Goal: Task Accomplishment & Management: Use online tool/utility

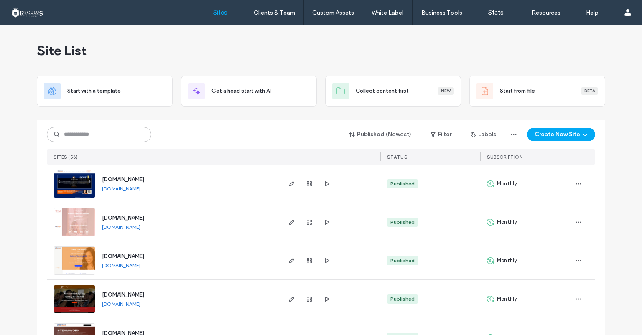
click at [113, 132] on input at bounding box center [99, 134] width 104 height 15
type input "*"
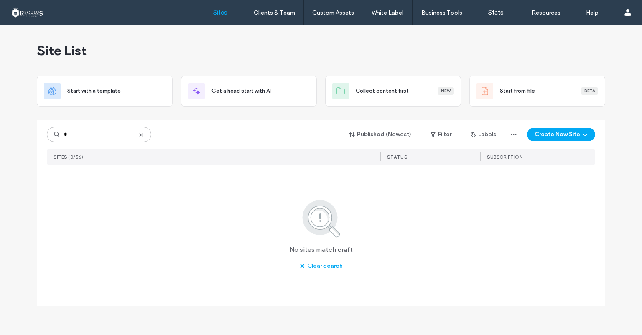
type input "*"
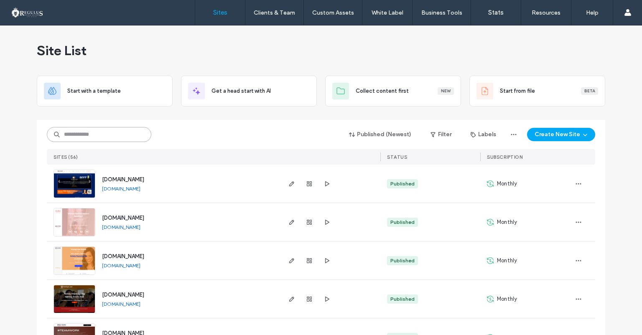
type input "*"
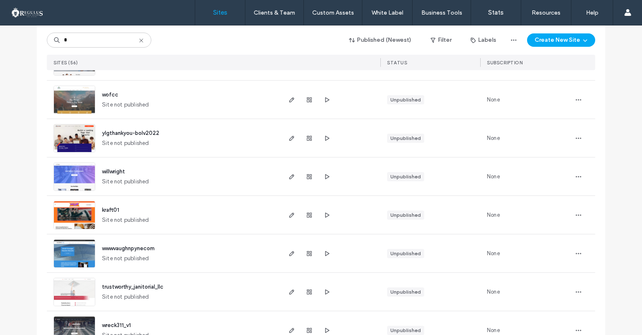
scroll to position [863, 0]
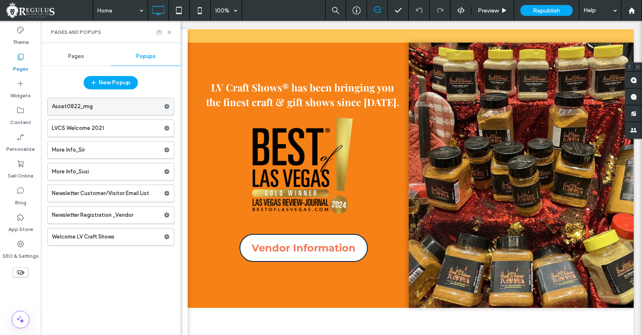
click at [116, 104] on label "Asset0822_rmg" at bounding box center [108, 106] width 112 height 17
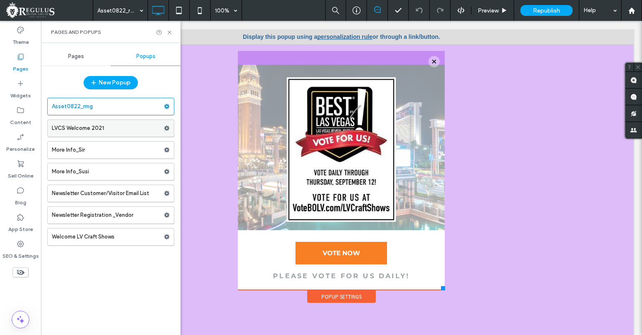
click at [120, 129] on label "LVCS Welcome 2021" at bounding box center [108, 128] width 112 height 17
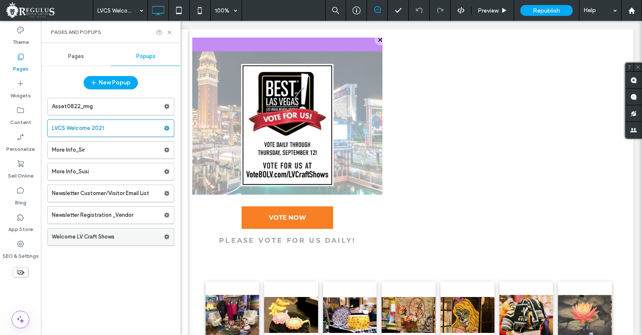
click at [114, 234] on label "Welcome LV Craft Shows" at bounding box center [108, 237] width 112 height 17
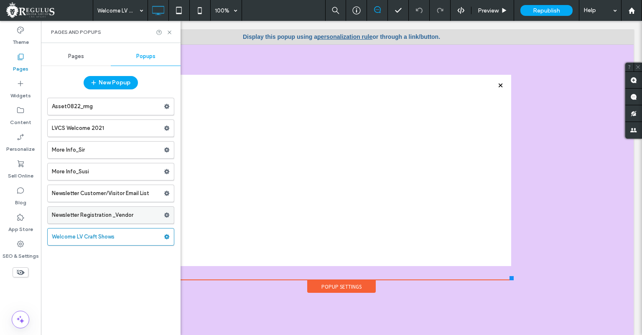
click at [95, 214] on label "Newsletter Registration _Vendor" at bounding box center [108, 215] width 112 height 17
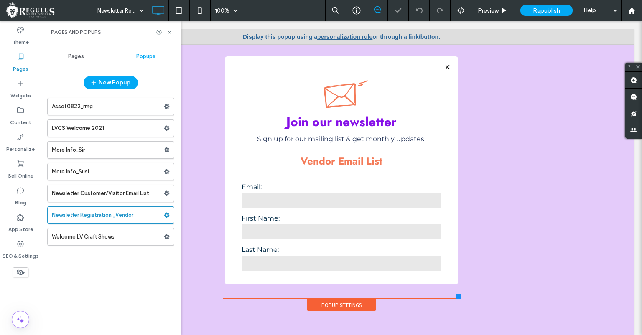
click at [97, 238] on label "Welcome LV Craft Shows" at bounding box center [108, 237] width 112 height 17
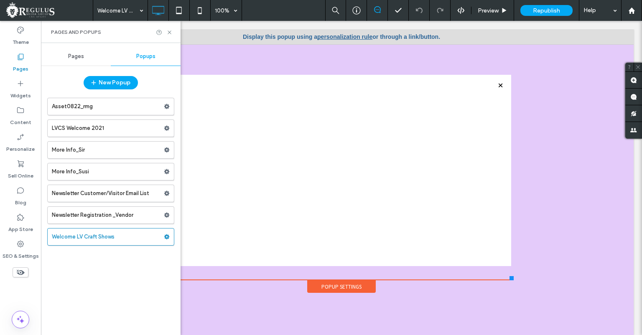
click at [100, 193] on label "Newsletter Customer/Visitor Email List" at bounding box center [108, 193] width 112 height 17
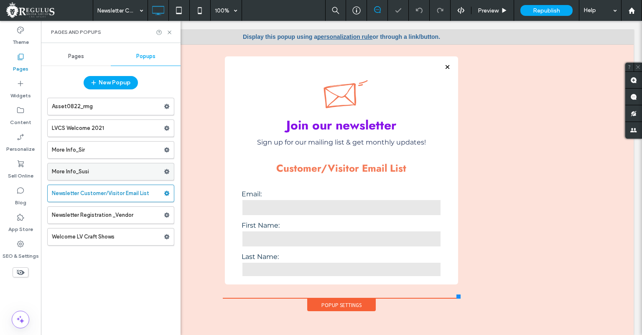
click at [99, 167] on label "More Info_Susi" at bounding box center [108, 171] width 112 height 17
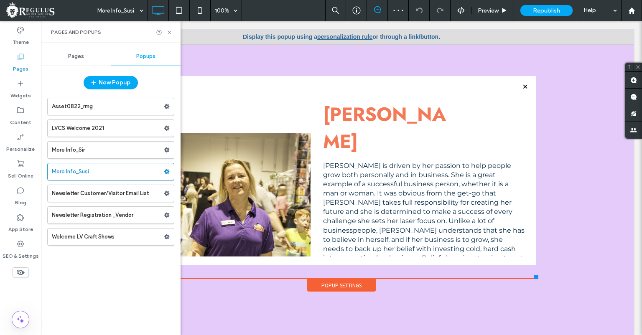
click at [96, 148] on label "More Info_Sir" at bounding box center [108, 150] width 112 height 17
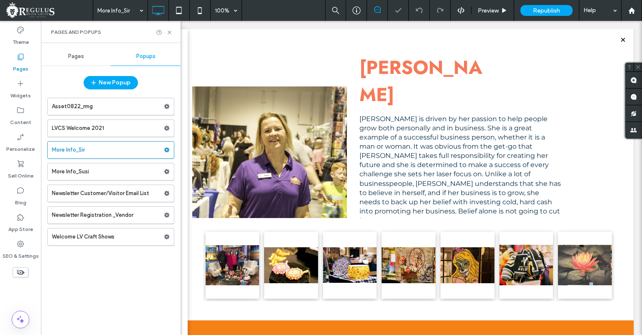
click at [91, 128] on label "LVCS Welcome 2021" at bounding box center [108, 128] width 112 height 17
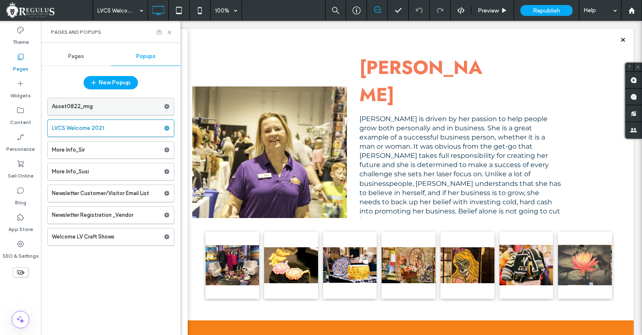
click at [113, 106] on label "Asset0822_rmg" at bounding box center [108, 106] width 112 height 17
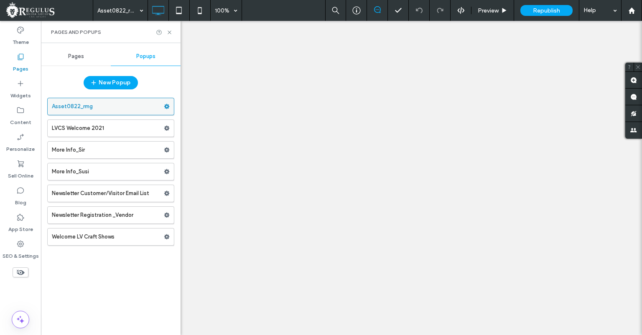
click at [113, 106] on div at bounding box center [321, 167] width 642 height 335
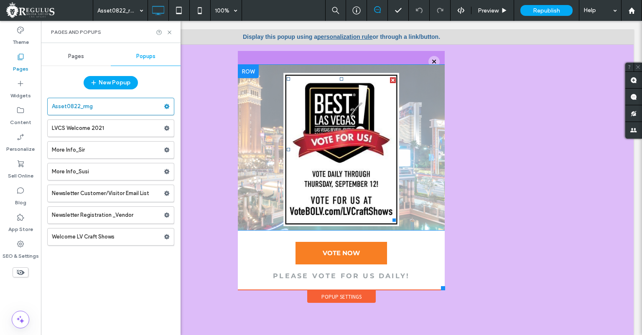
click at [331, 151] on img at bounding box center [342, 149] width 116 height 153
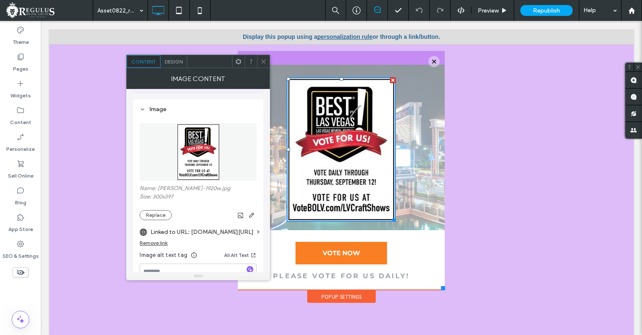
scroll to position [57, 0]
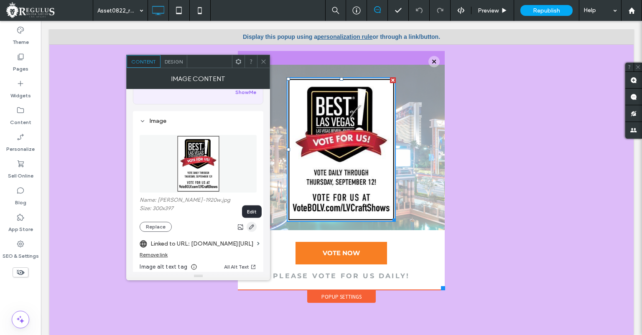
click at [255, 230] on icon "button" at bounding box center [251, 227] width 7 height 7
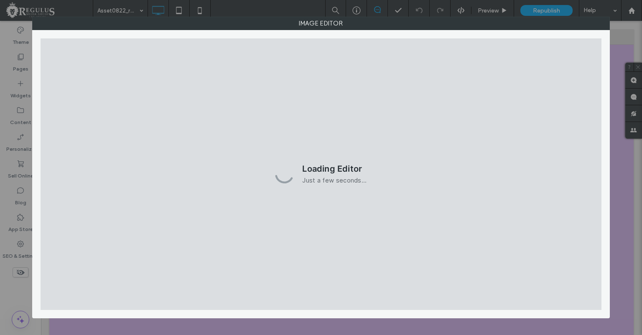
click at [629, 32] on div "Image Editor" at bounding box center [321, 167] width 642 height 335
click at [623, 205] on div "Image Editor" at bounding box center [321, 167] width 642 height 335
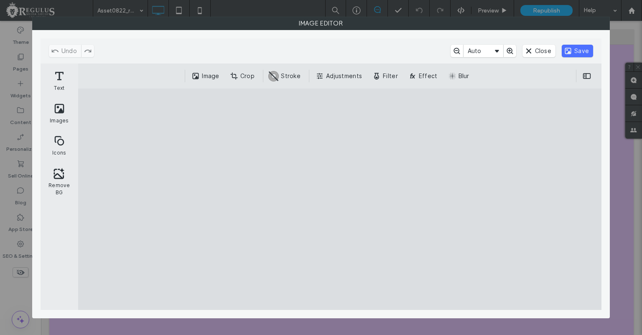
click at [340, 199] on cesdk-canvas "Editor canvas" at bounding box center [340, 199] width 0 height 0
click at [538, 52] on button "Close" at bounding box center [538, 51] width 33 height 13
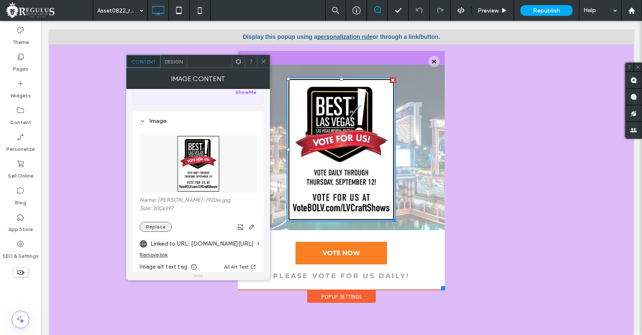
click at [155, 226] on button "Replace" at bounding box center [156, 227] width 32 height 10
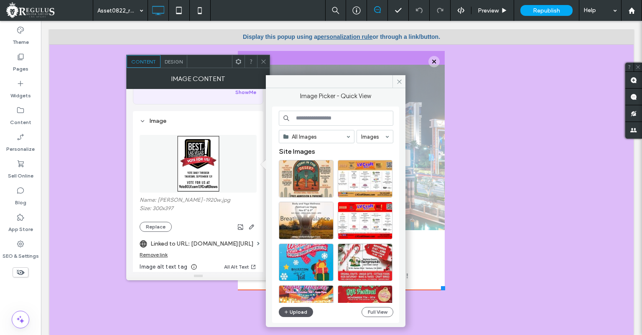
click at [295, 311] on button "Upload" at bounding box center [296, 312] width 34 height 10
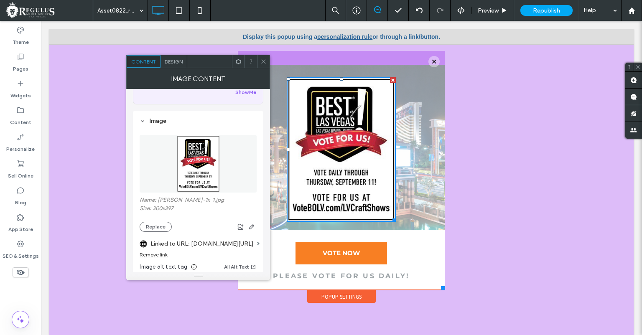
click at [263, 65] on span at bounding box center [263, 61] width 6 height 13
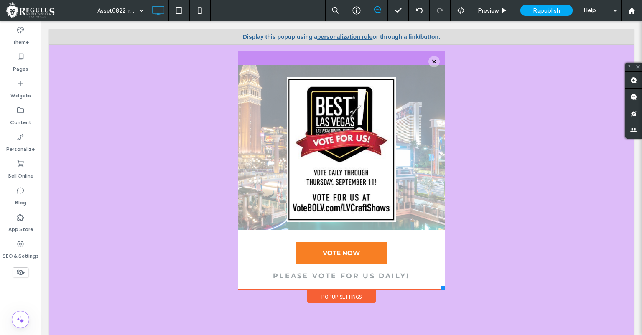
click at [330, 34] on link "personalization rule" at bounding box center [344, 36] width 55 height 7
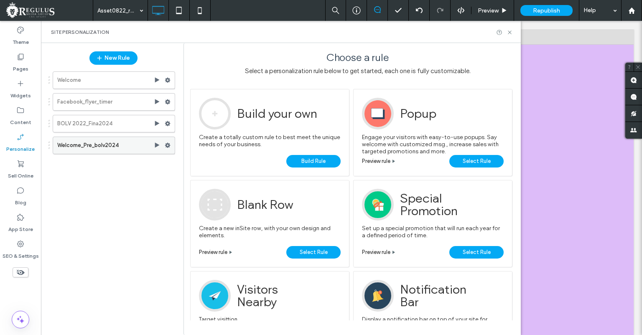
click at [130, 145] on label "Welcome_Pre_bolv2024" at bounding box center [105, 145] width 97 height 17
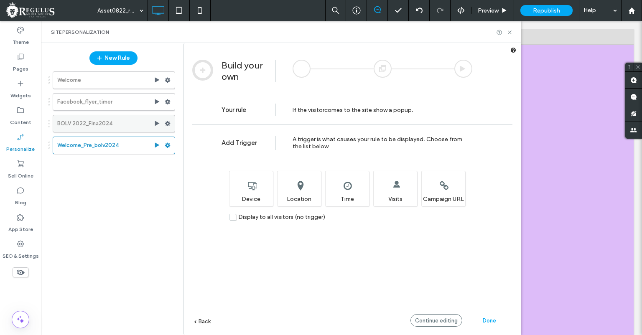
click at [127, 122] on label "BOLV 2022_Fina2024" at bounding box center [105, 123] width 97 height 17
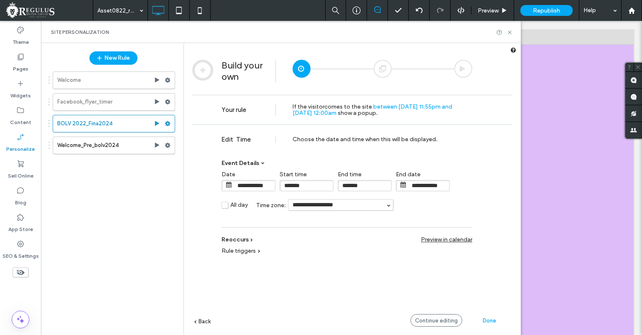
click at [267, 187] on input "**********" at bounding box center [254, 186] width 42 height 10
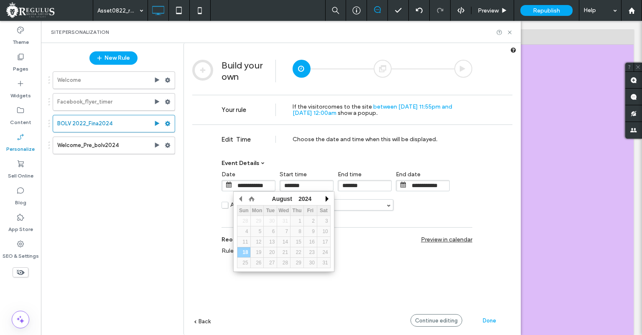
click at [324, 196] on button "button" at bounding box center [326, 199] width 8 height 13
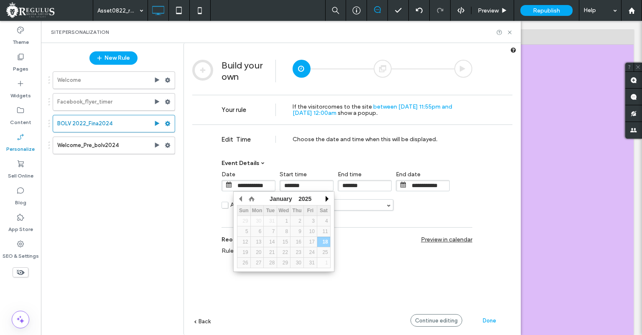
click at [324, 196] on button "button" at bounding box center [326, 199] width 8 height 13
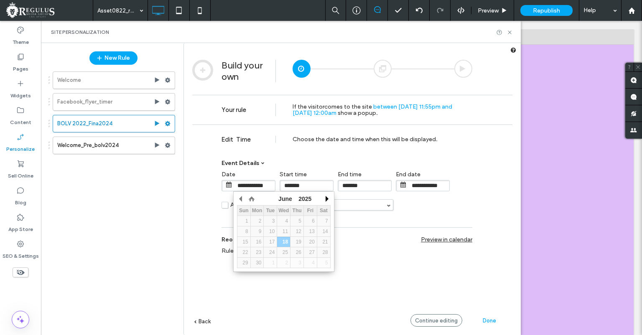
click at [324, 196] on button "button" at bounding box center [326, 199] width 8 height 13
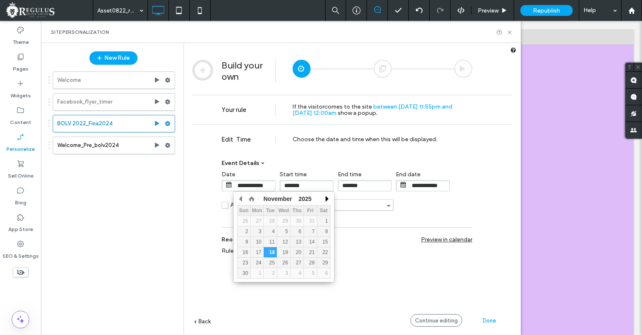
click at [324, 196] on button "button" at bounding box center [326, 199] width 8 height 13
click at [241, 199] on button "button" at bounding box center [241, 199] width 8 height 13
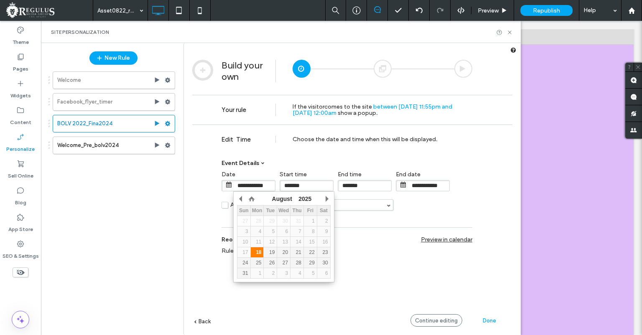
click at [258, 251] on div "18" at bounding box center [257, 252] width 13 height 6
type input "**********"
type input "*******"
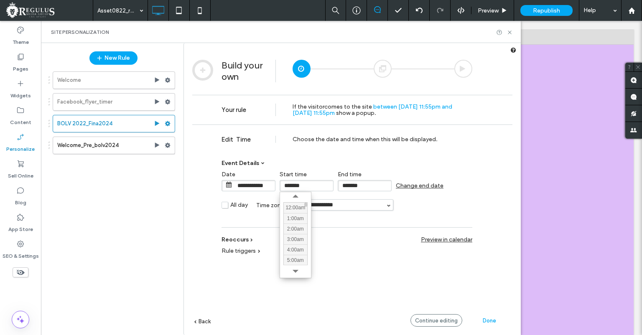
click at [308, 187] on input "*******" at bounding box center [307, 185] width 54 height 11
click at [298, 196] on button "button" at bounding box center [295, 196] width 13 height 6
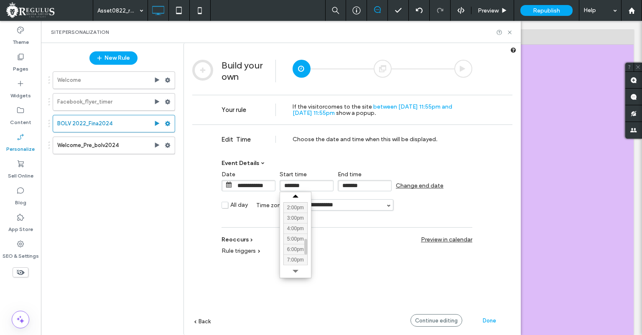
click at [298, 196] on button "button" at bounding box center [295, 196] width 13 height 6
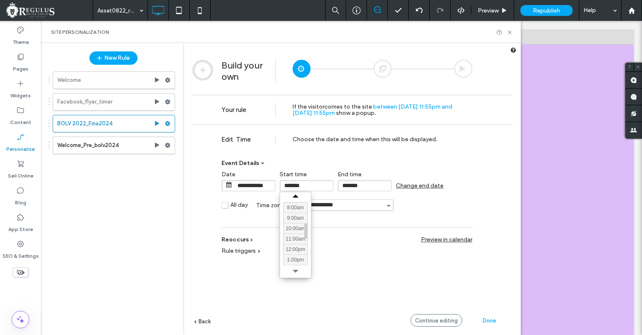
click at [298, 196] on button "button" at bounding box center [295, 196] width 13 height 6
click at [295, 216] on div "9:00am" at bounding box center [295, 218] width 23 height 10
type input "******"
click at [419, 186] on span "Change end date" at bounding box center [420, 185] width 48 height 7
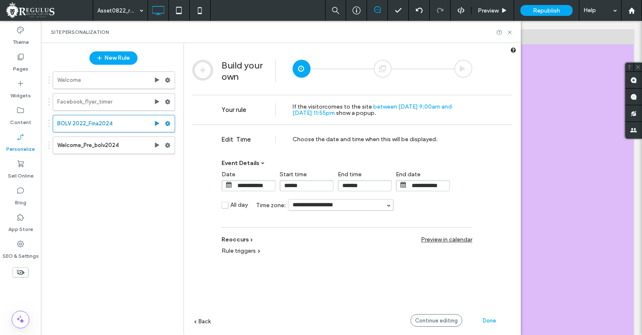
click at [423, 189] on input "**********" at bounding box center [428, 186] width 42 height 10
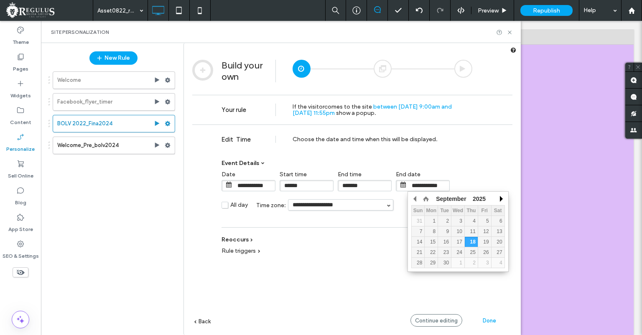
click at [501, 198] on button "button" at bounding box center [500, 199] width 8 height 13
click at [471, 232] on div "11" at bounding box center [471, 232] width 13 height 6
type input "**********"
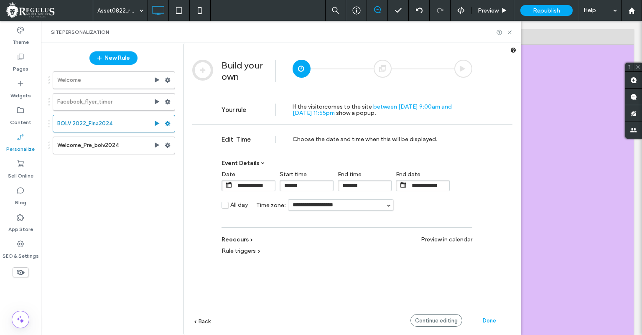
click at [356, 186] on input "*******" at bounding box center [365, 185] width 54 height 11
type input "*******"
click at [333, 282] on div "**********" at bounding box center [352, 243] width 320 height 236
click at [447, 323] on span "Continue editing" at bounding box center [436, 321] width 43 height 6
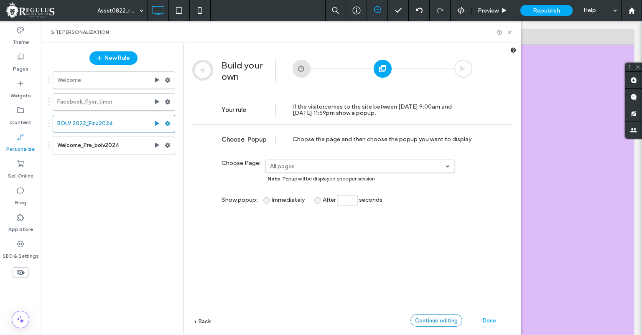
click at [448, 321] on span "Continue editing" at bounding box center [436, 321] width 43 height 6
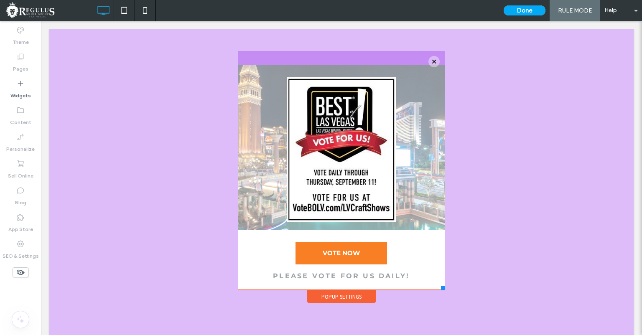
scroll to position [0, 0]
click at [524, 10] on button "Done" at bounding box center [525, 10] width 42 height 10
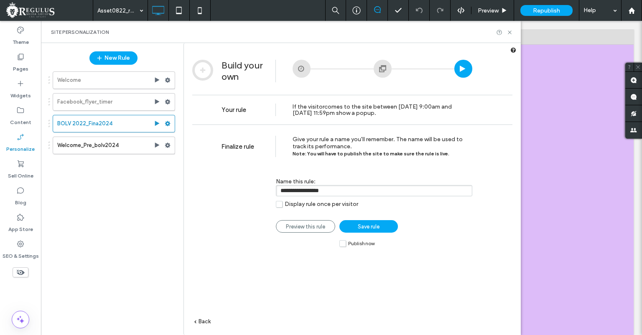
click at [358, 193] on input "**********" at bounding box center [374, 190] width 196 height 11
type input "**********"
click at [343, 245] on label "Publish now" at bounding box center [356, 243] width 35 height 7
click at [364, 228] on span "Save rule" at bounding box center [369, 227] width 22 height 6
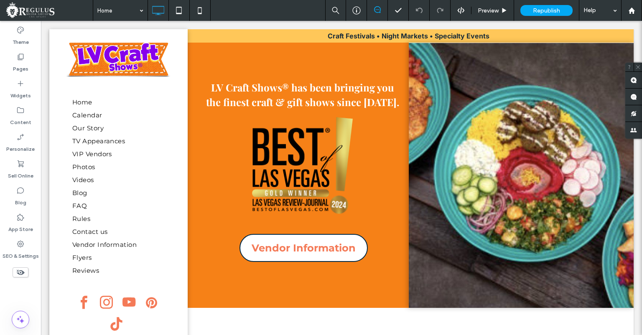
click at [23, 61] on icon at bounding box center [20, 57] width 8 height 8
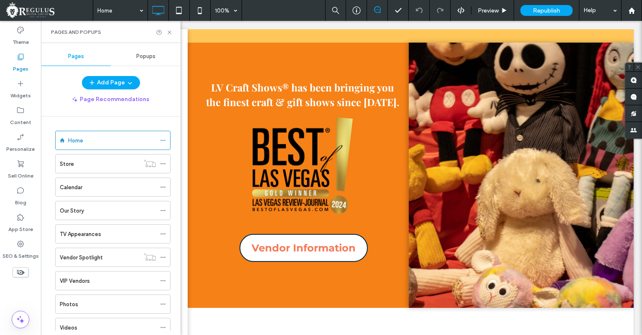
click at [145, 61] on div "Popups" at bounding box center [146, 56] width 70 height 18
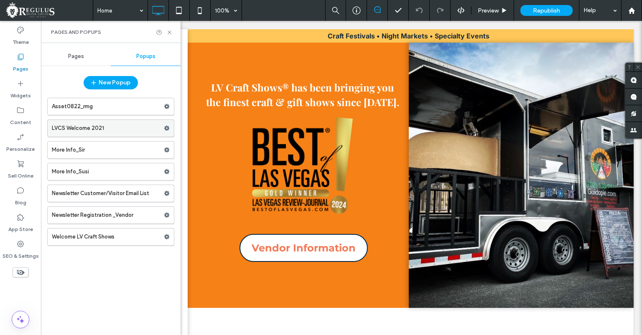
click at [142, 125] on label "LVCS Welcome 2021" at bounding box center [108, 128] width 112 height 17
click at [142, 125] on div at bounding box center [321, 167] width 642 height 335
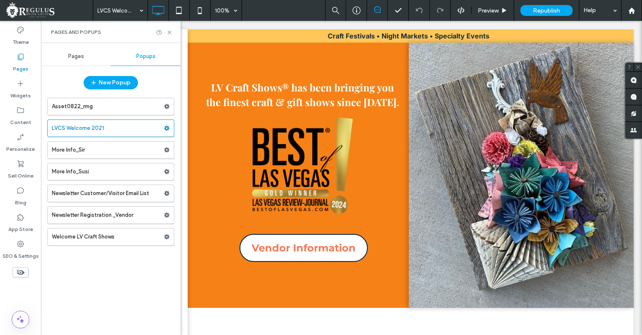
click at [169, 127] on div at bounding box center [321, 167] width 642 height 335
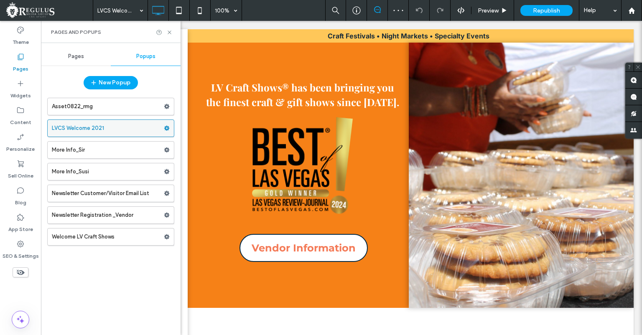
click at [166, 130] on use at bounding box center [166, 128] width 5 height 5
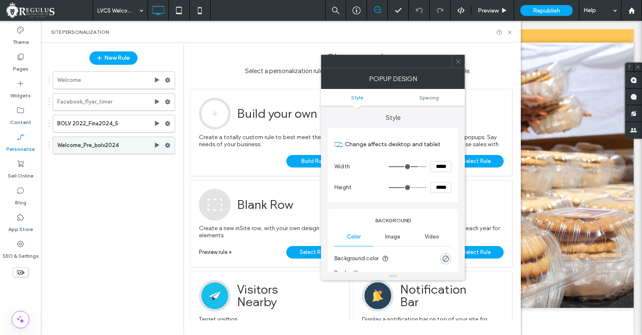
click at [130, 145] on label "Welcome_Pre_bolv2024" at bounding box center [105, 145] width 97 height 17
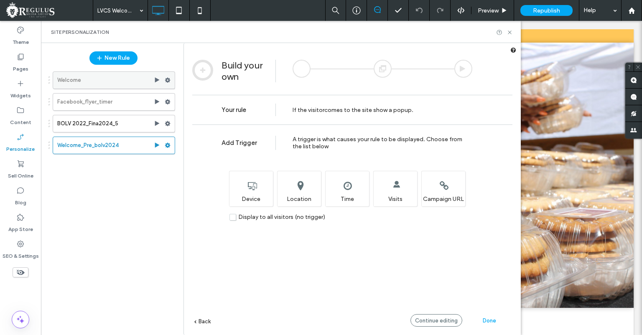
click at [120, 80] on label "Welcome" at bounding box center [105, 80] width 97 height 17
click at [427, 320] on span "Continue editing" at bounding box center [436, 321] width 43 height 6
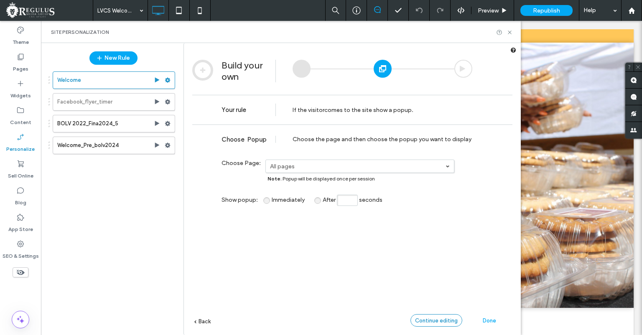
click at [427, 320] on span "Continue editing" at bounding box center [436, 321] width 43 height 6
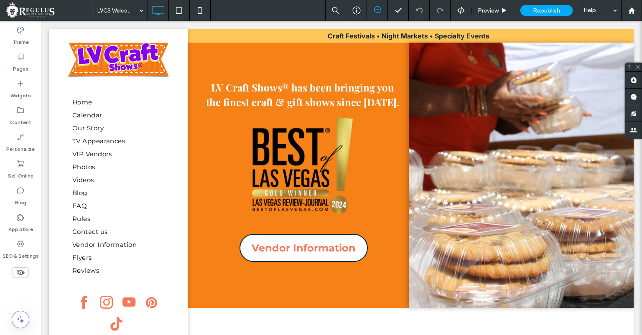
click at [313, 67] on div at bounding box center [321, 167] width 642 height 335
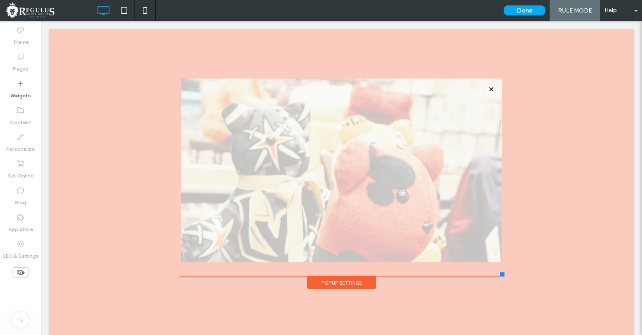
click at [570, 9] on span "RULE MODE" at bounding box center [575, 10] width 34 height 7
click at [524, 11] on button "Done" at bounding box center [525, 10] width 42 height 10
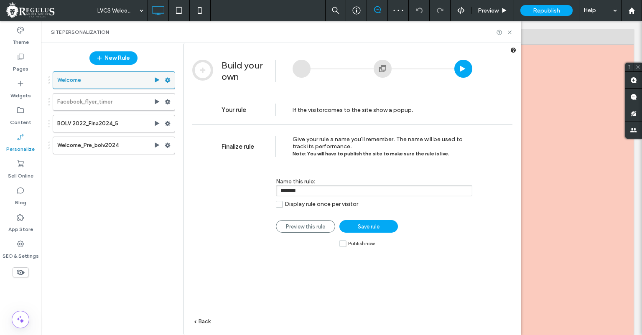
click at [170, 77] on span at bounding box center [168, 80] width 6 height 13
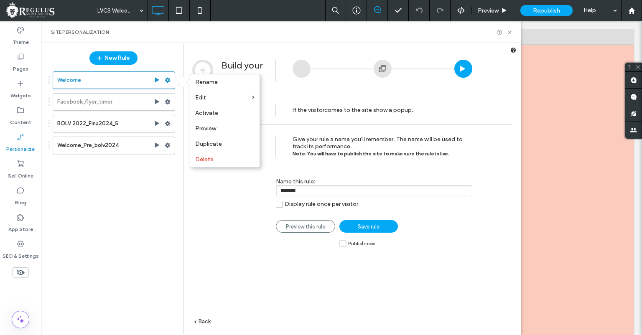
click at [149, 185] on div "Welcome Facebook_flyer_timer BOLV 2022_Fina2024_5 Welcome_Pre_bolv2024" at bounding box center [109, 197] width 132 height 261
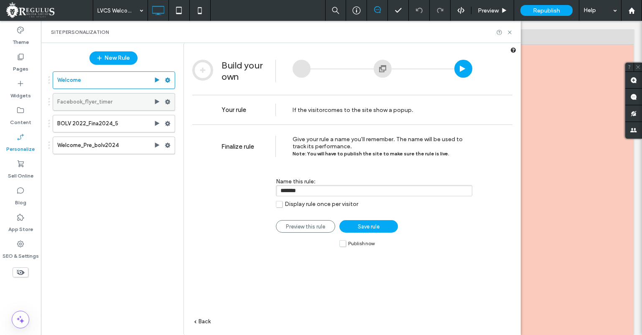
click at [167, 102] on icon at bounding box center [168, 102] width 6 height 6
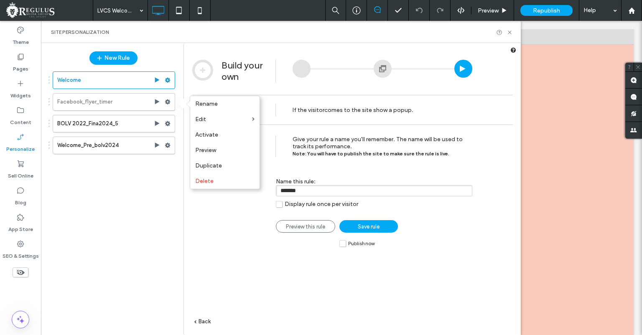
click at [179, 189] on div "New Rule Welcome Facebook_flyer_timer BOLV 2022_Fina2024_5 Welcome_Pre_bolv2024" at bounding box center [112, 189] width 143 height 292
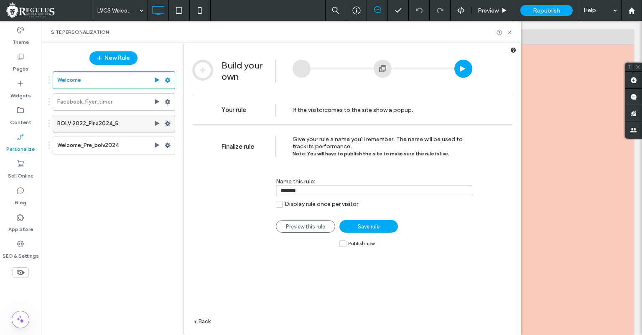
click at [168, 126] on use at bounding box center [167, 123] width 5 height 5
click at [170, 191] on div "Welcome Facebook_flyer_timer BOLV 2022_Fina2024_5 Welcome_Pre_bolv2024" at bounding box center [109, 197] width 132 height 261
click at [171, 145] on div at bounding box center [170, 145] width 10 height 13
click at [168, 145] on icon at bounding box center [168, 146] width 6 height 6
click at [157, 147] on use at bounding box center [157, 145] width 5 height 5
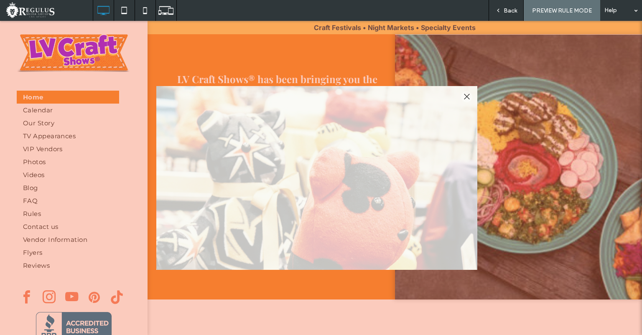
click at [514, 9] on span "Back" at bounding box center [510, 10] width 13 height 7
